Goal: Navigation & Orientation: Understand site structure

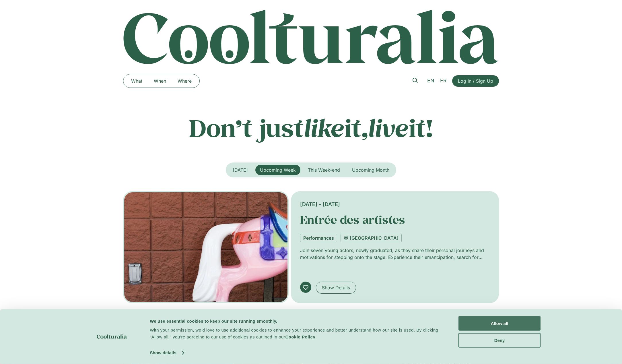
click at [489, 319] on button "Allow all" at bounding box center [499, 323] width 82 height 15
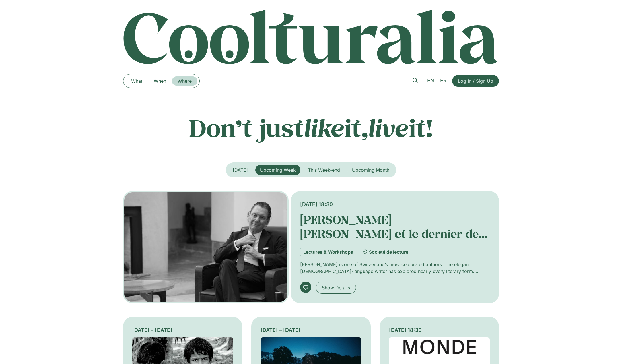
click at [193, 81] on link "Where" at bounding box center [185, 80] width 26 height 9
click at [139, 81] on link "What" at bounding box center [136, 80] width 23 height 9
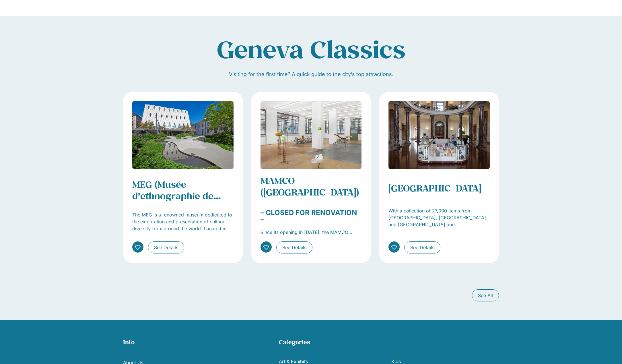
scroll to position [688, 0]
